Goal: Information Seeking & Learning: Check status

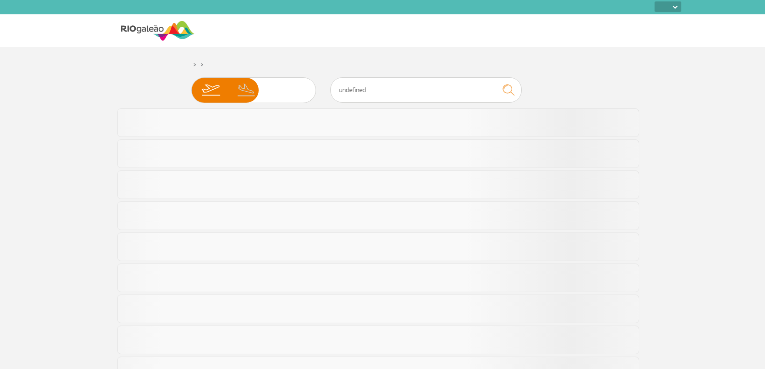
select select
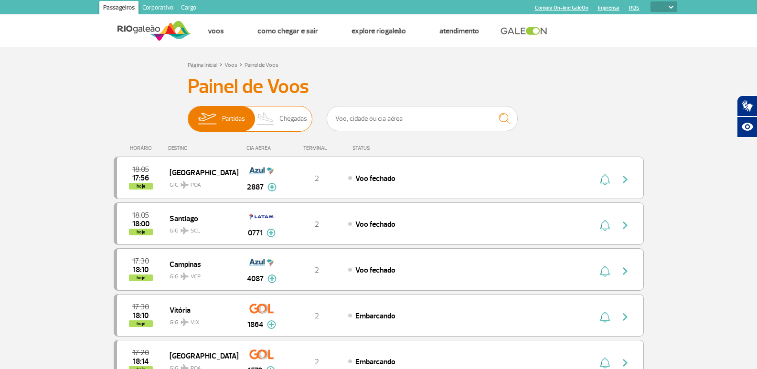
click at [283, 113] on span "Chegadas" at bounding box center [294, 119] width 28 height 25
click at [188, 114] on input "Partidas Chegadas" at bounding box center [188, 114] width 0 height 0
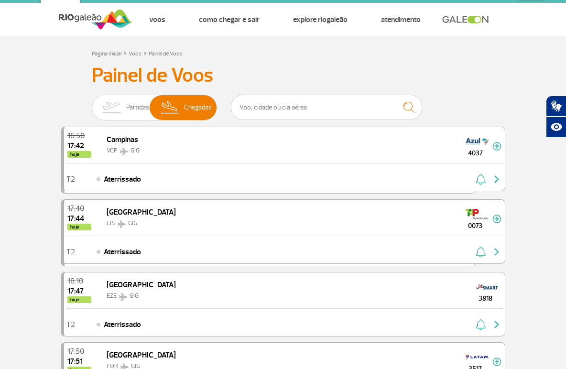
scroll to position [48, 0]
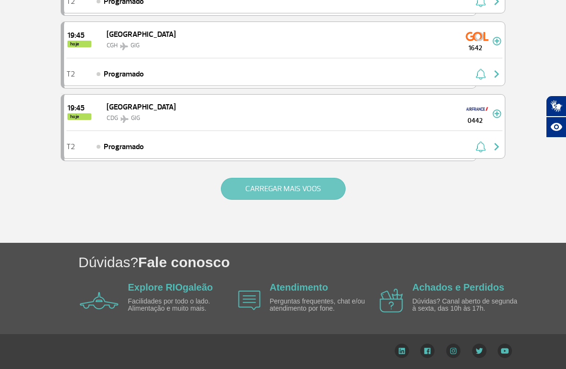
click at [292, 180] on button "CARREGAR MAIS VOOS" at bounding box center [283, 189] width 125 height 22
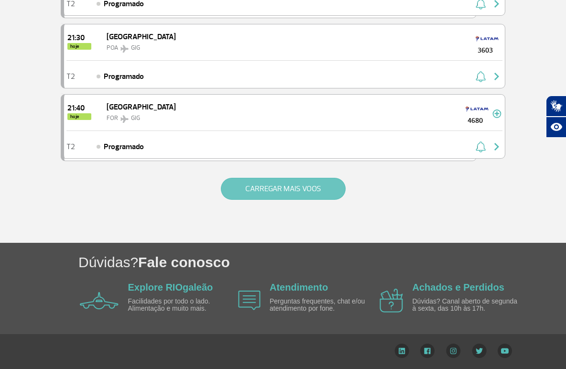
click at [293, 187] on button "CARREGAR MAIS VOOS" at bounding box center [283, 189] width 125 height 22
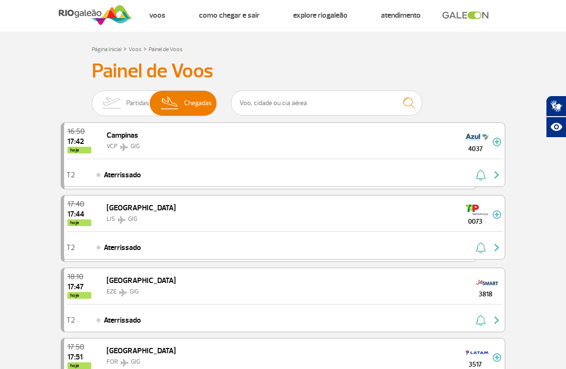
scroll to position [0, 0]
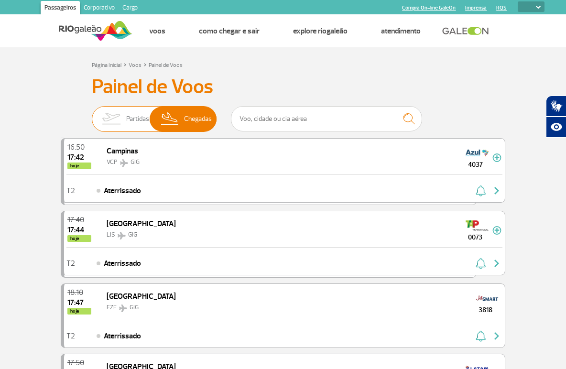
click at [120, 111] on img at bounding box center [111, 119] width 30 height 25
click at [92, 114] on input "Partidas Chegadas" at bounding box center [92, 114] width 0 height 0
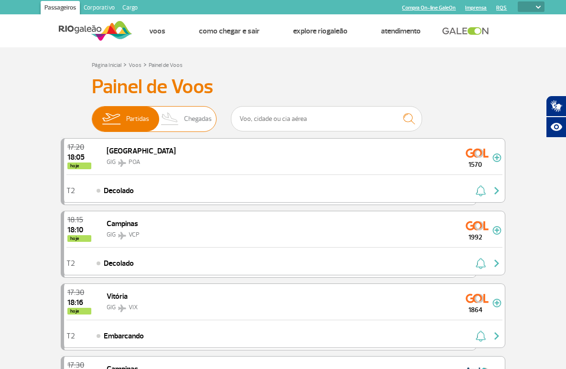
click at [191, 112] on span "Chegadas" at bounding box center [198, 119] width 28 height 25
click at [92, 114] on input "Partidas Chegadas" at bounding box center [92, 114] width 0 height 0
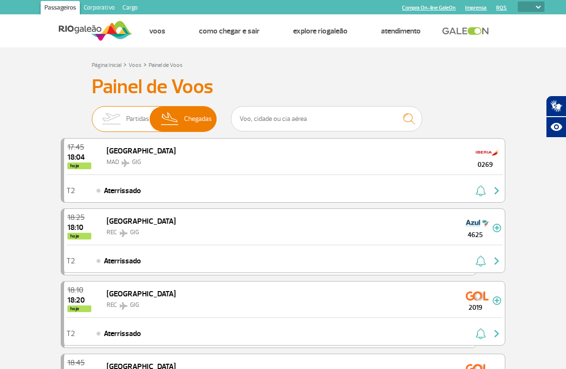
click at [128, 119] on span "Partidas" at bounding box center [137, 119] width 23 height 25
click at [92, 114] on input "Partidas Chegadas" at bounding box center [92, 114] width 0 height 0
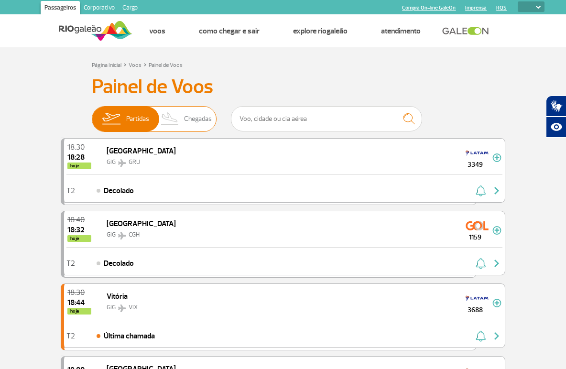
click at [174, 117] on img at bounding box center [170, 119] width 28 height 25
click at [92, 114] on input "Partidas Chegadas" at bounding box center [92, 114] width 0 height 0
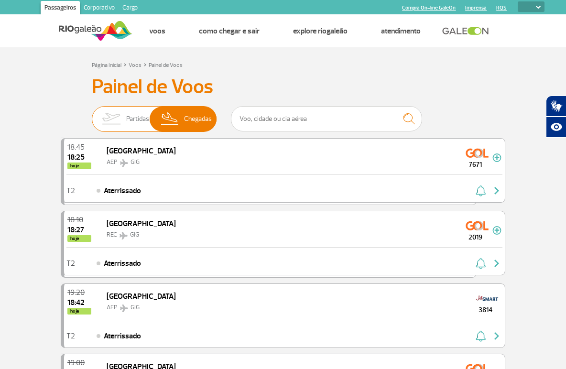
click at [132, 111] on span "Partidas" at bounding box center [137, 119] width 23 height 25
click at [92, 114] on input "Partidas Chegadas" at bounding box center [92, 114] width 0 height 0
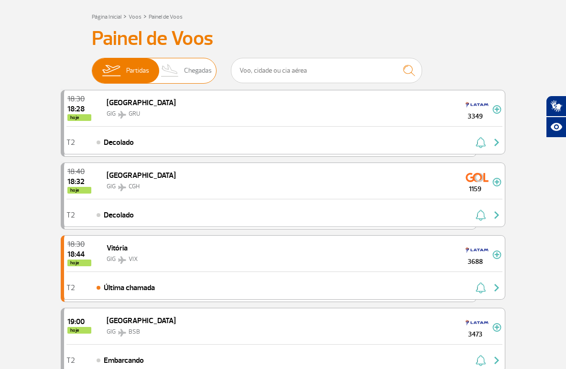
scroll to position [48, 0]
click at [188, 78] on span "Chegadas" at bounding box center [198, 71] width 28 height 25
click at [92, 66] on input "Partidas Chegadas" at bounding box center [92, 66] width 0 height 0
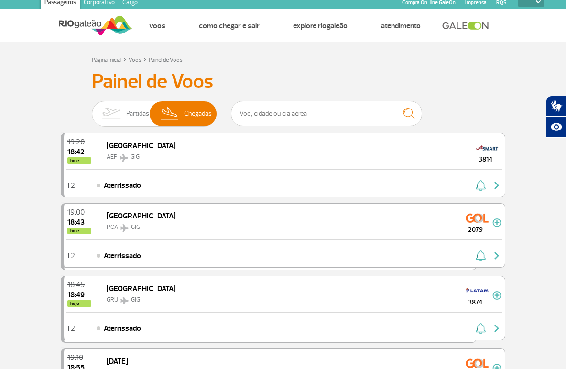
scroll to position [0, 0]
